Goal: Transaction & Acquisition: Purchase product/service

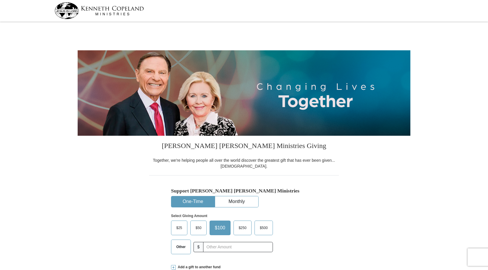
select select "CA"
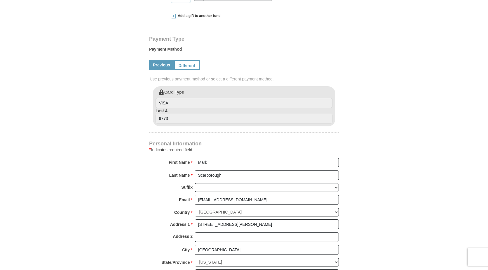
scroll to position [263, 0]
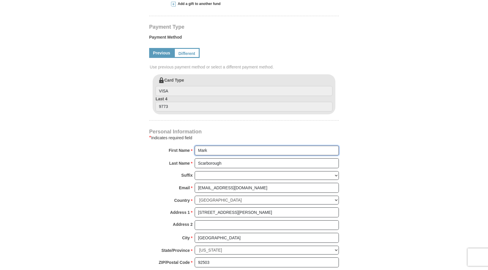
drag, startPoint x: 210, startPoint y: 151, endPoint x: 160, endPoint y: 147, distance: 49.8
click at [160, 147] on div "First Name * Mark Please enter First Name" at bounding box center [244, 151] width 190 height 13
type input "[PERSON_NAME]"
click at [224, 162] on input "Scarborough" at bounding box center [267, 163] width 144 height 10
drag, startPoint x: 224, startPoint y: 162, endPoint x: 138, endPoint y: 162, distance: 85.9
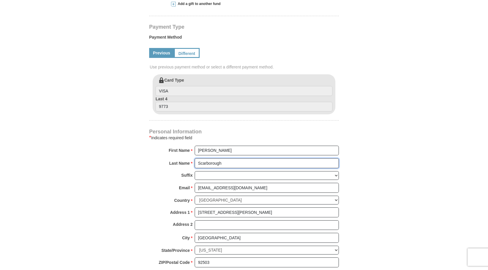
click at [138, 162] on form "[PERSON_NAME] [PERSON_NAME] Ministries Giving Together, we're helping people al…" at bounding box center [244, 74] width 333 height 629
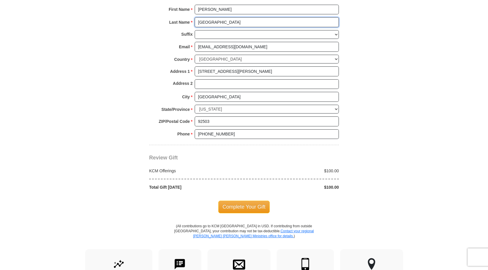
scroll to position [409, 0]
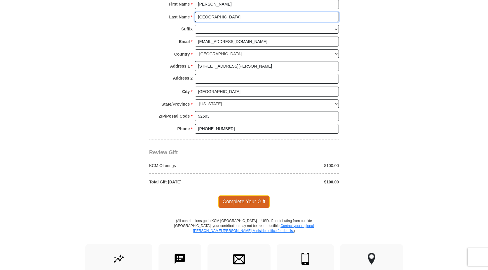
type input "[GEOGRAPHIC_DATA]"
click at [243, 202] on span "Complete Your Gift" at bounding box center [244, 201] width 52 height 12
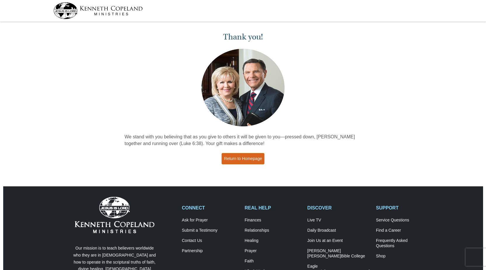
click at [235, 159] on link "Return to Homepage" at bounding box center [243, 158] width 43 height 11
